Goal: Task Accomplishment & Management: Complete application form

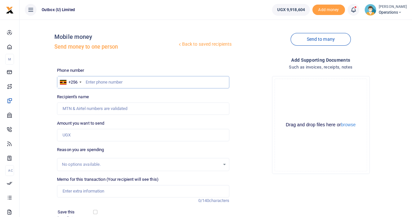
click at [102, 80] on input "text" at bounding box center [143, 82] width 172 height 12
paste input "0778865186"
type input "0778865186"
type input "[PERSON_NAME] Kule"
type input "0778865186"
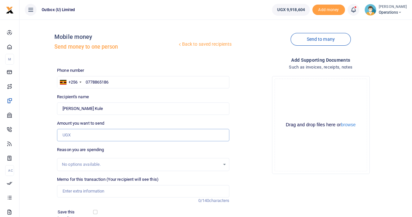
click at [71, 136] on input "Amount you want to send" at bounding box center [143, 135] width 172 height 12
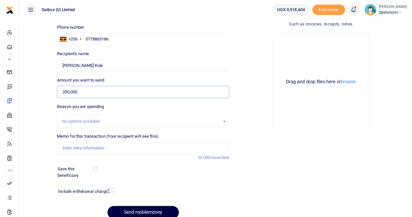
scroll to position [47, 0]
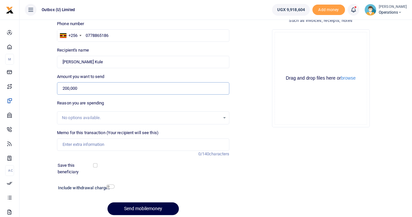
type input "200,000"
click at [72, 146] on input "Memo for this transaction (Your recipient will see this)" at bounding box center [143, 144] width 172 height 12
click at [156, 144] on input "10X PER DIEM DURING Monitoring visits in the West to ESOs" at bounding box center [143, 144] width 172 height 12
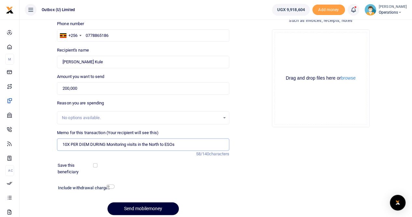
type input "10X PER DIEM DURING Monitoring visits in the North to ESOs"
click at [140, 207] on button "Send mobilemoney" at bounding box center [143, 208] width 71 height 13
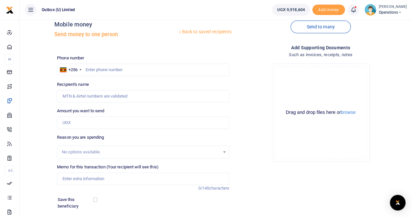
scroll to position [11, 0]
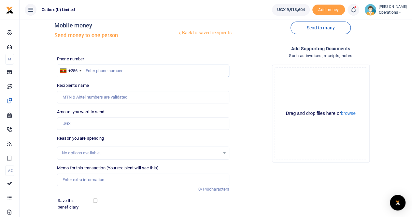
click at [93, 67] on input "text" at bounding box center [143, 71] width 172 height 12
paste input "706482890"
type input "706482890"
click at [67, 125] on input "Amount you want to send" at bounding box center [143, 123] width 172 height 12
type input "200,000"
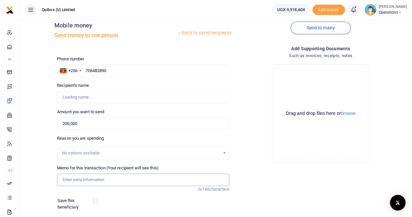
click at [69, 178] on input "Memo for this transaction (Your recipient will see this)" at bounding box center [143, 179] width 172 height 12
type input "Racheal Nassuuna"
click at [156, 179] on input "10X PER DIEM DURING Monitoring visits in the West to ESOs" at bounding box center [143, 179] width 172 height 12
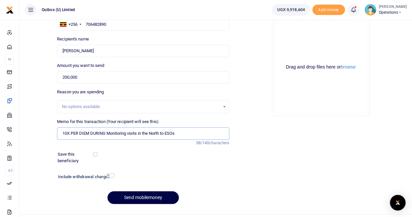
scroll to position [71, 0]
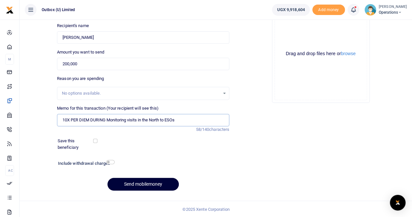
type input "10X PER DIEM DURING Monitoring visits in the North to ESOs"
click at [138, 183] on button "Send mobilemoney" at bounding box center [143, 184] width 71 height 13
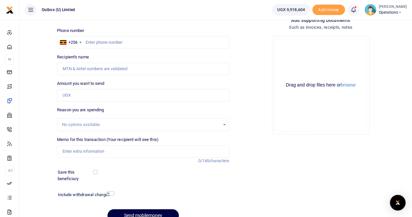
scroll to position [39, 0]
click at [106, 42] on input "text" at bounding box center [143, 43] width 172 height 12
paste input "784686766"
type input "784686766"
type input "Susan Sabano"
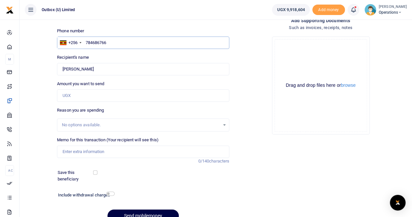
type input "784686766"
click at [76, 96] on input "Amount you want to send" at bounding box center [143, 95] width 172 height 12
type input "200,000"
click at [72, 153] on input "Memo for this transaction (Your recipient will see this)" at bounding box center [143, 151] width 172 height 12
click at [154, 151] on input "10X PER DIEM DURING Monitoring visits in the West to ESOs" at bounding box center [143, 151] width 172 height 12
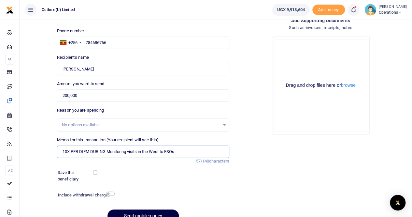
click at [154, 151] on input "10X PER DIEM DURING Monitoring visits in the West to ESOs" at bounding box center [143, 151] width 172 height 12
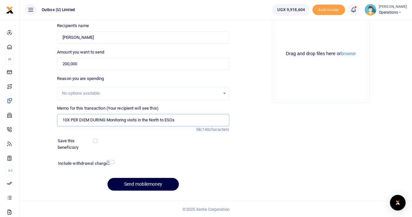
scroll to position [70, 0]
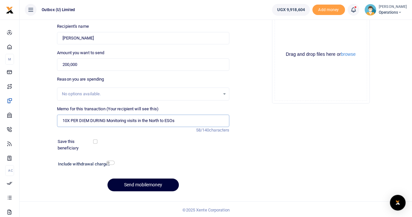
type input "10X PER DIEM DURING Monitoring visits in the North to ESOs"
click at [145, 186] on button "Send mobilemoney" at bounding box center [143, 184] width 71 height 13
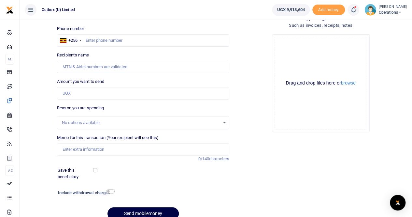
scroll to position [42, 0]
click at [95, 39] on input "text" at bounding box center [143, 40] width 172 height 12
paste input "704984636"
type input "704984636"
click at [75, 93] on input "Amount you want to send" at bounding box center [143, 93] width 172 height 12
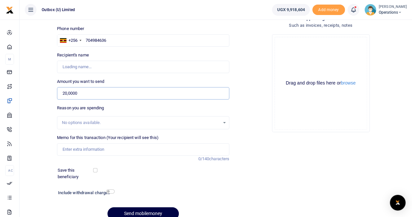
type input "200,000"
type input "Paul Mujabi"
type input "200,000"
click at [77, 148] on input "Memo for this transaction (Your recipient will see this)" at bounding box center [143, 149] width 172 height 12
click at [154, 150] on input "10X PER DIEM DURING Monitoring visits in the East to ESOs" at bounding box center [143, 149] width 172 height 12
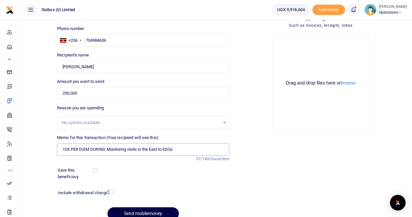
click at [154, 150] on input "10X PER DIEM DURING Monitoring visits in the East to ESOs" at bounding box center [143, 149] width 172 height 12
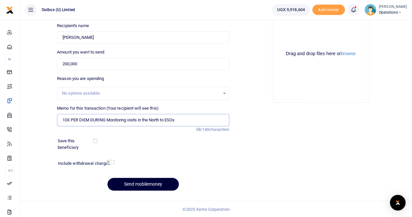
type input "10X PER DIEM DURING Monitoring visits in the North to ESOs"
click at [141, 180] on button "Send mobilemoney" at bounding box center [143, 184] width 71 height 13
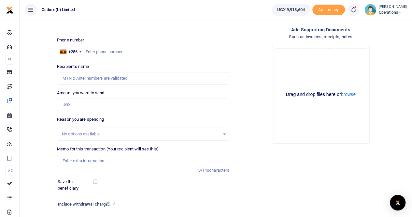
scroll to position [27, 0]
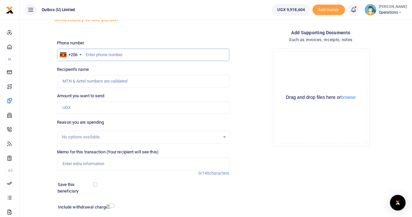
click at [88, 54] on input "text" at bounding box center [143, 55] width 172 height 12
paste input "789738039"
type input "789738039"
type input "[PERSON_NAME]"
type input "789738039"
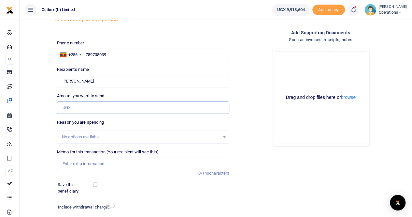
click at [76, 105] on input "Amount you want to send" at bounding box center [143, 107] width 172 height 12
type input "200,000"
click at [73, 162] on input "Memo for this transaction (Your recipient will see this)" at bounding box center [143, 163] width 172 height 12
click at [153, 163] on input "10X PER DIEM DURING Monitoring visits in the West to ESOs" at bounding box center [143, 163] width 172 height 12
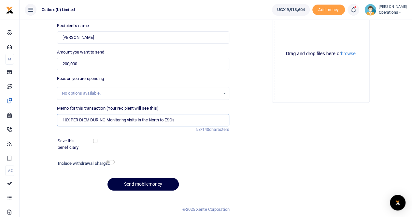
scroll to position [71, 0]
type input "10X PER DIEM DURING Monitoring visits in the North to ESOs"
click at [138, 181] on button "Send mobilemoney" at bounding box center [143, 184] width 71 height 13
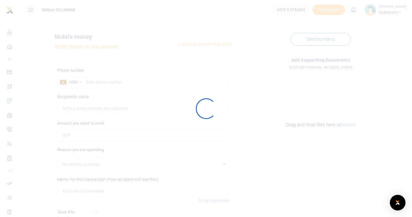
scroll to position [70, 0]
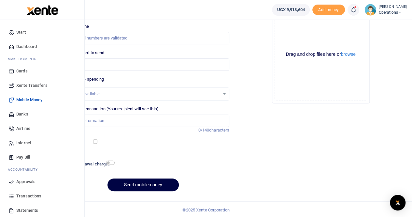
click at [27, 46] on span "Dashboard" at bounding box center [26, 46] width 21 height 7
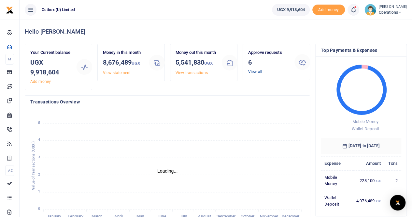
scroll to position [5, 5]
click at [256, 72] on link "View all" at bounding box center [255, 71] width 14 height 5
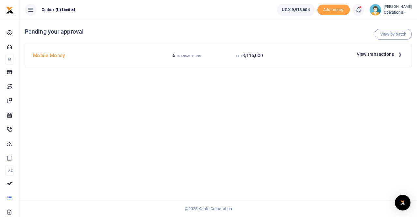
click at [365, 53] on span "View transactions" at bounding box center [375, 54] width 37 height 7
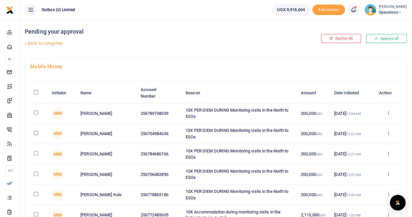
click at [37, 93] on input "\a \a : activate to sort column descending" at bounding box center [36, 92] width 4 height 4
checkbox input "true"
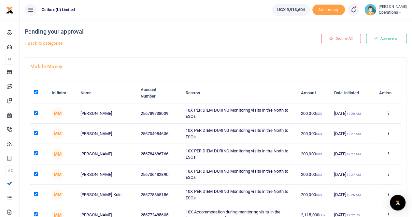
checkbox input "true"
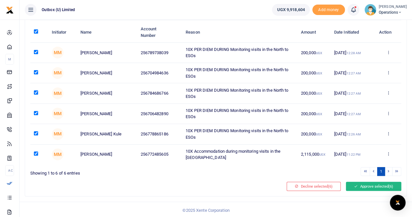
click at [362, 185] on button "Approve selected (6)" at bounding box center [373, 186] width 55 height 9
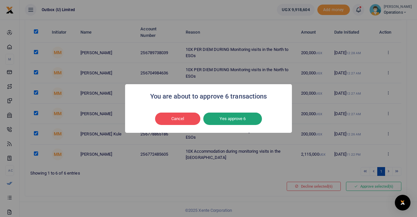
click at [234, 121] on button "Yes approve 6" at bounding box center [232, 118] width 59 height 12
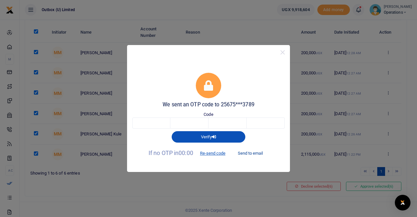
click at [249, 152] on button "Send to email" at bounding box center [250, 153] width 36 height 11
click at [160, 122] on input "text" at bounding box center [151, 122] width 38 height 11
type input "1"
type input "8"
type input "7"
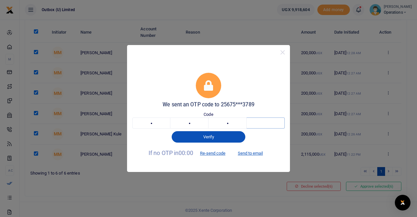
type input "5"
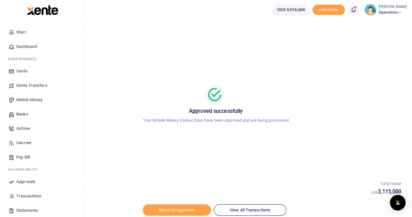
click at [21, 45] on span "Dashboard" at bounding box center [26, 46] width 21 height 7
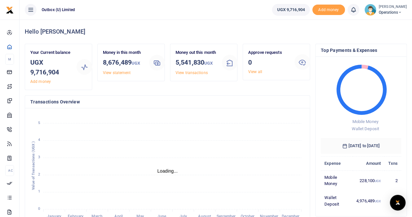
scroll to position [5, 5]
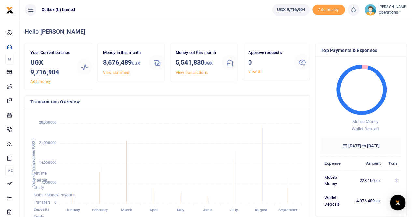
click at [399, 9] on span "Operations" at bounding box center [393, 12] width 28 height 6
click at [376, 46] on link "Logout" at bounding box center [378, 47] width 52 height 9
